Goal: Check status: Check status

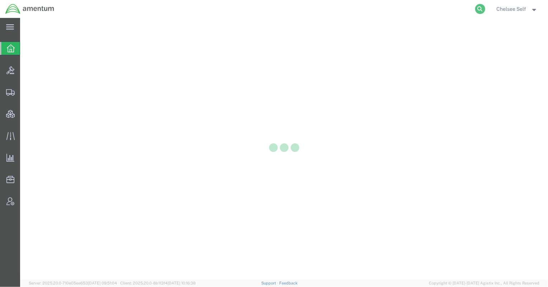
click at [479, 8] on icon at bounding box center [480, 9] width 10 height 10
click at [418, 9] on input "search" at bounding box center [366, 8] width 218 height 17
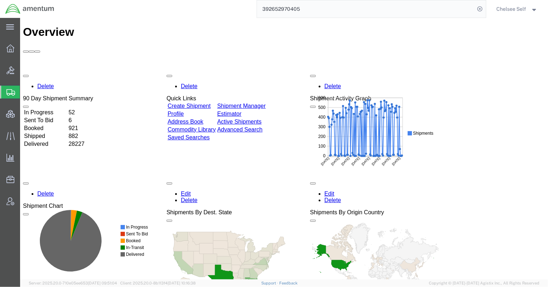
click at [423, 9] on input "392652970405" at bounding box center [366, 8] width 218 height 17
click at [325, 11] on input "392652970405" at bounding box center [366, 8] width 218 height 17
drag, startPoint x: 352, startPoint y: 9, endPoint x: 276, endPoint y: 1, distance: 76.5
click at [276, 1] on input "392652970405" at bounding box center [366, 8] width 218 height 17
type input "3"
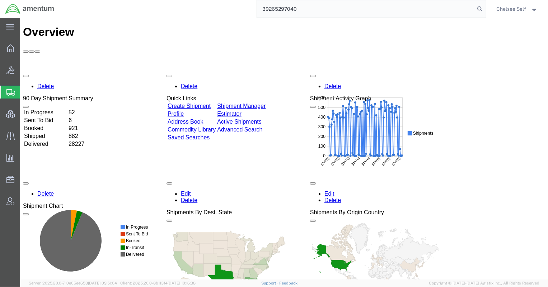
type input "392652970405"
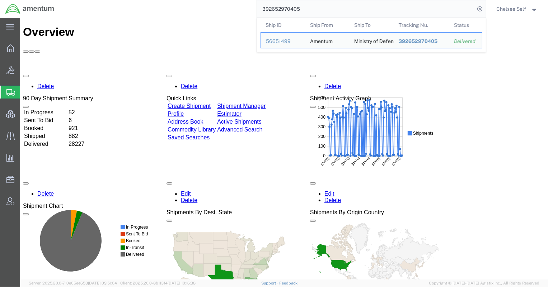
click at [337, 11] on input "392652970405" at bounding box center [366, 8] width 218 height 17
click at [402, 41] on span "392652970405" at bounding box center [417, 41] width 39 height 6
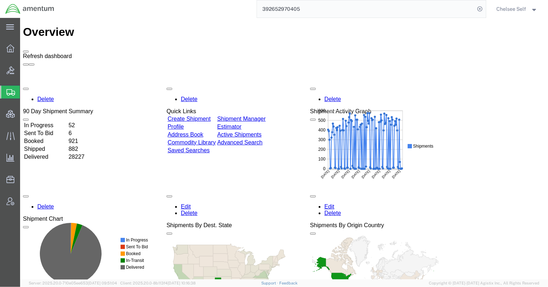
click at [25, 51] on span at bounding box center [25, 51] width 0 height 0
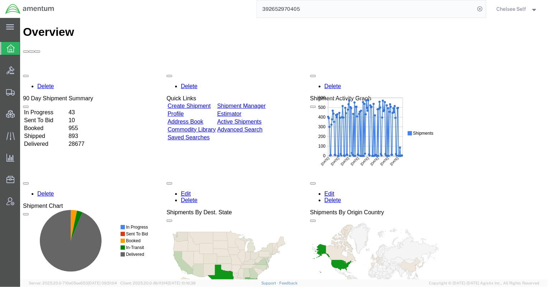
click at [343, 6] on input "392652970405" at bounding box center [366, 8] width 218 height 17
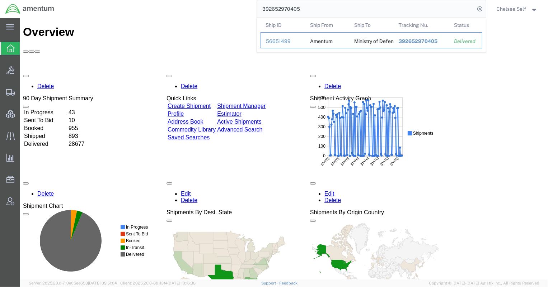
click at [407, 43] on span "392652970405" at bounding box center [417, 41] width 39 height 6
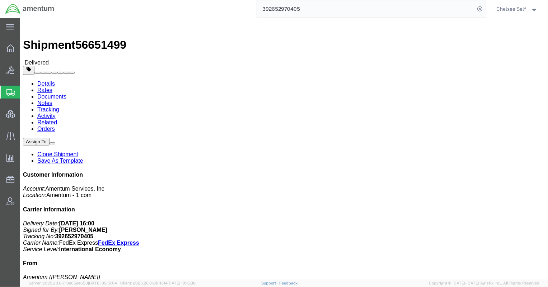
click span "button"
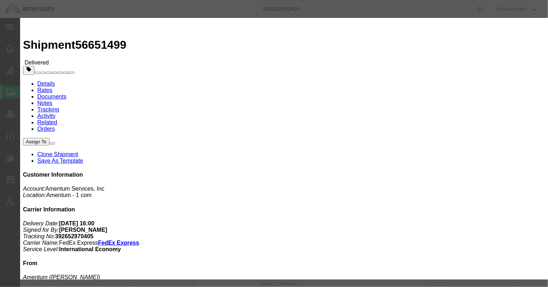
drag, startPoint x: 318, startPoint y: 20, endPoint x: 321, endPoint y: 27, distance: 7.4
click h2 "Edit References"
drag, startPoint x: 365, startPoint y: 45, endPoint x: 250, endPoint y: 34, distance: 115.3
click div "Edit References Select Account Type Activity ID Airline Appointment Number ASN …"
click icon "button"
